Goal: Task Accomplishment & Management: Use online tool/utility

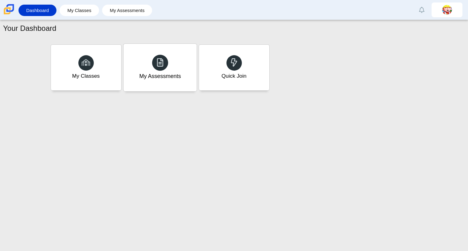
click at [160, 58] on use at bounding box center [160, 62] width 6 height 9
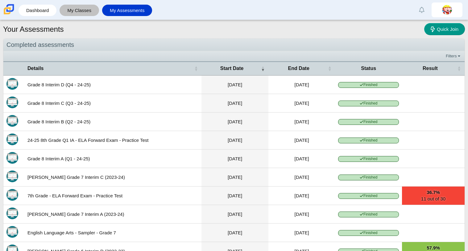
click at [70, 6] on link "My Classes" at bounding box center [79, 10] width 33 height 11
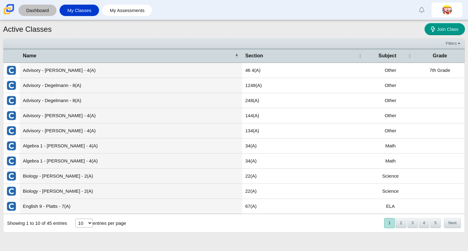
click at [38, 8] on link "Dashboard" at bounding box center [38, 10] width 32 height 11
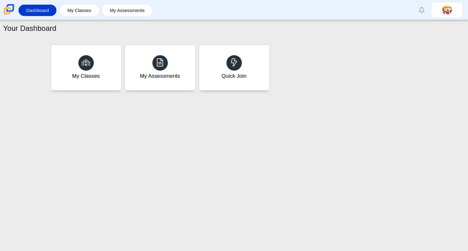
click at [223, 93] on div "Your Dashboard My Classes My Assessments Quick Join" at bounding box center [234, 135] width 468 height 231
click at [218, 73] on div "Quick Join" at bounding box center [233, 67] width 73 height 47
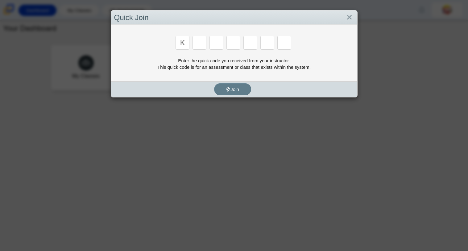
type input "k"
type input "j"
type input "h"
type input "7"
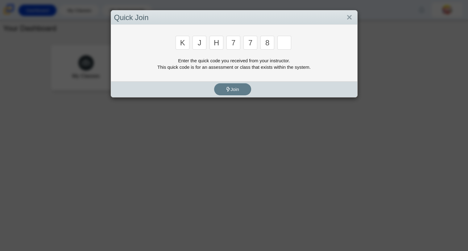
type input "8"
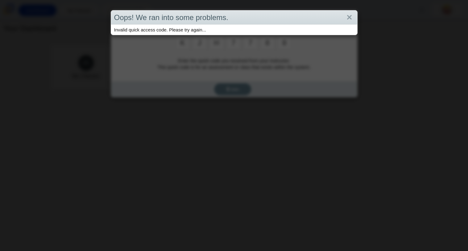
type input "8"
click at [349, 16] on link "Close" at bounding box center [350, 17] width 10 height 10
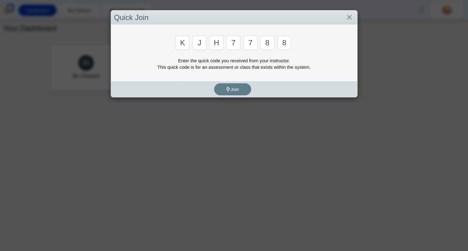
click at [284, 44] on input "8" at bounding box center [284, 43] width 14 height 14
type input "f"
type input "7"
type input "m"
type input "c"
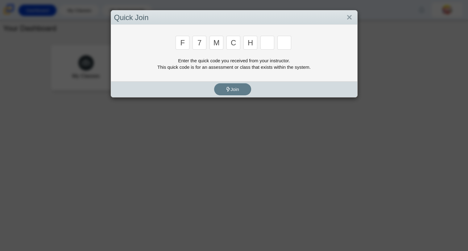
type input "h"
type input "w"
type input "k"
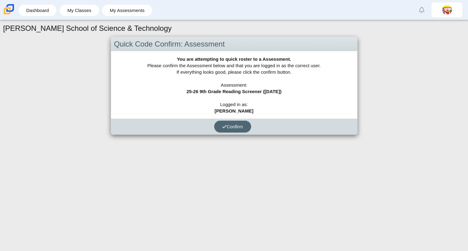
click at [238, 127] on span "Confirm" at bounding box center [232, 126] width 21 height 5
